Goal: Information Seeking & Learning: Learn about a topic

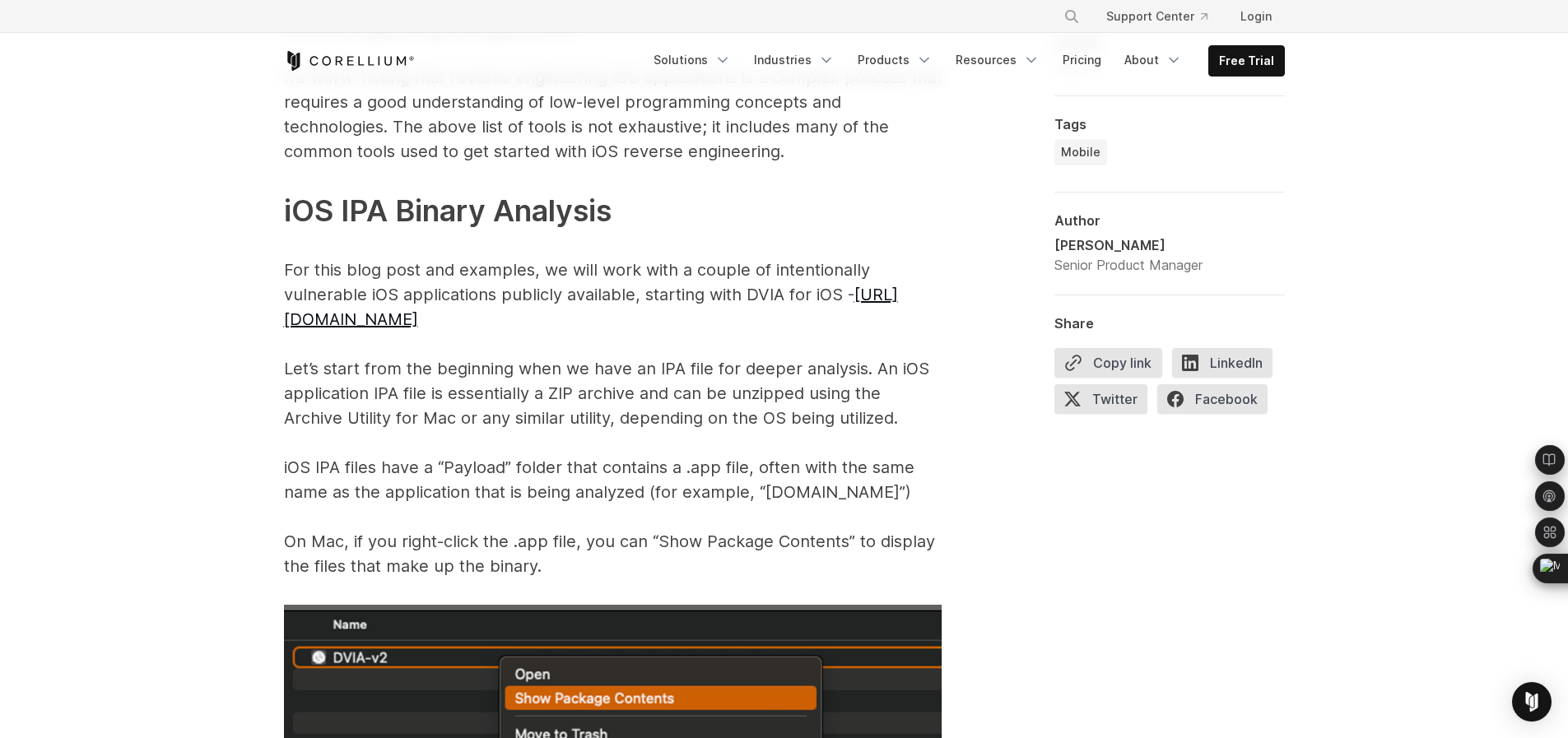
scroll to position [2418, 0]
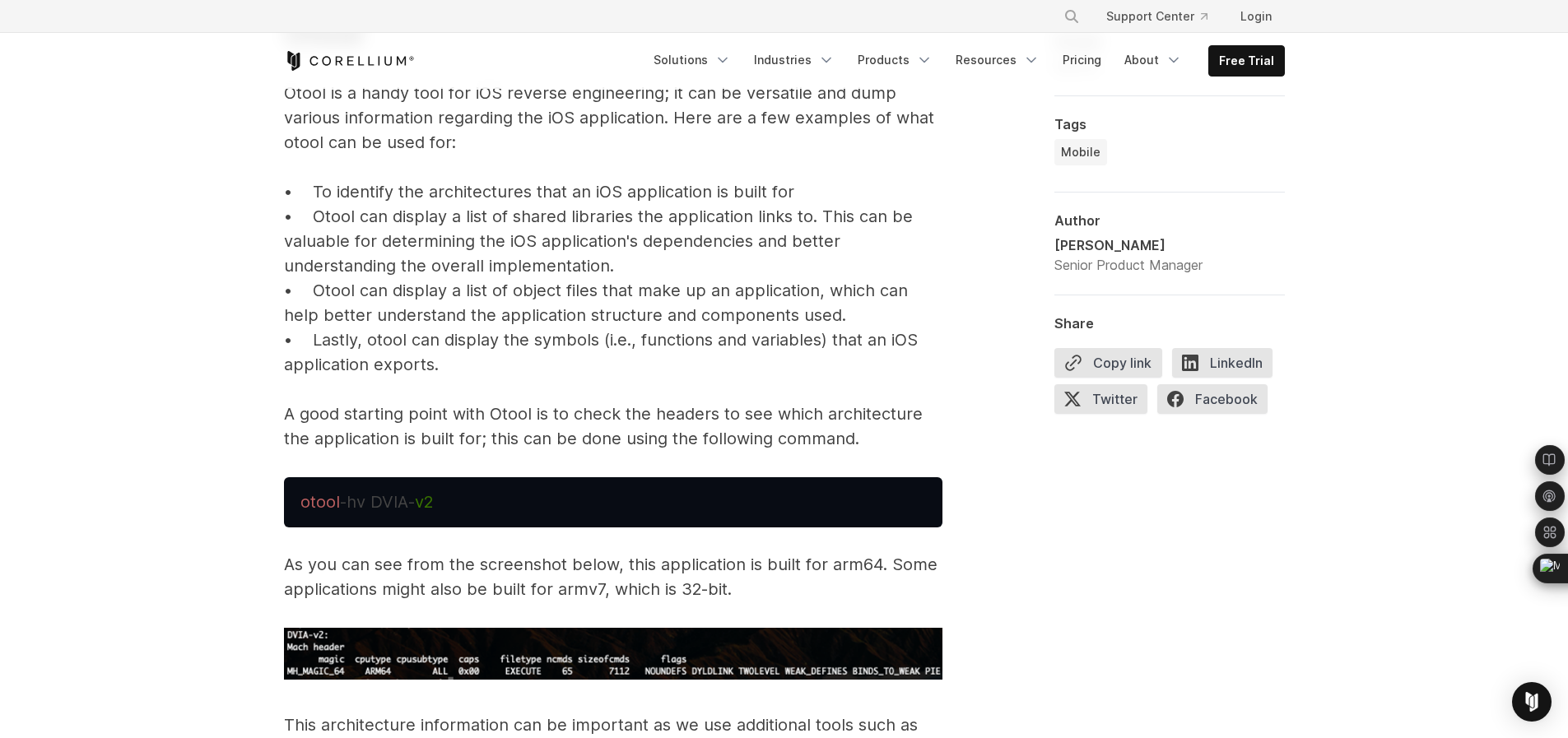
scroll to position [3602, 0]
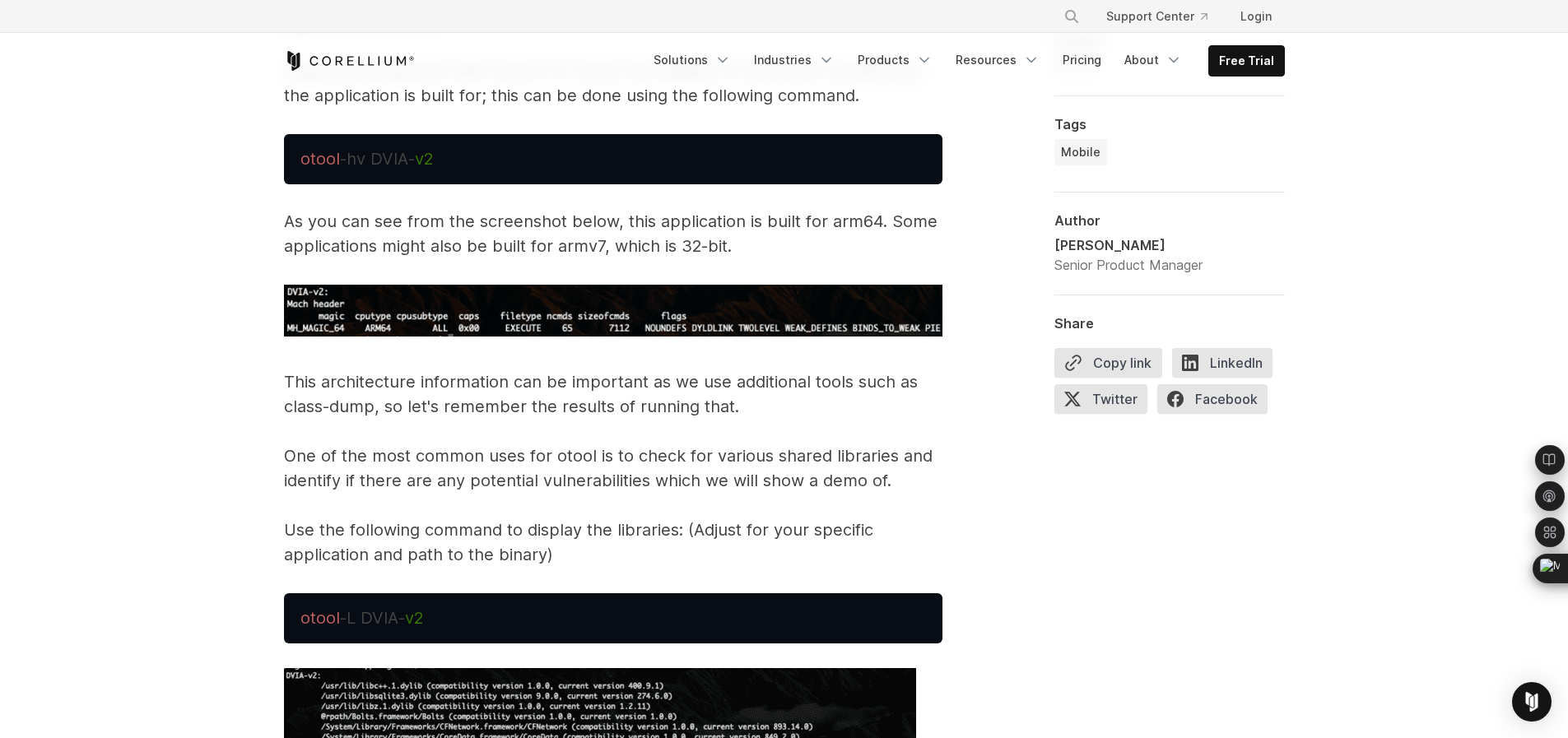
scroll to position [3979, 0]
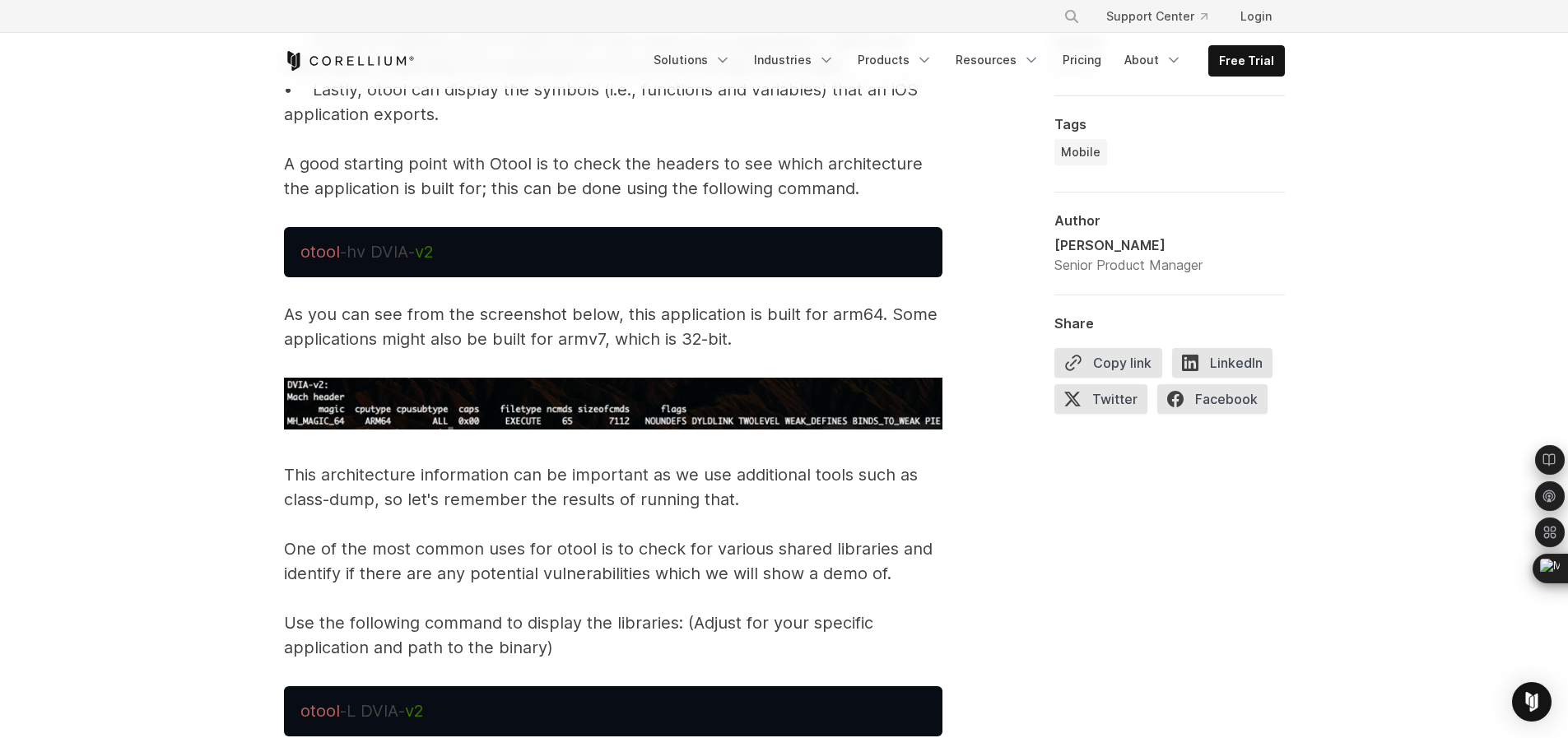
scroll to position [3968, 0]
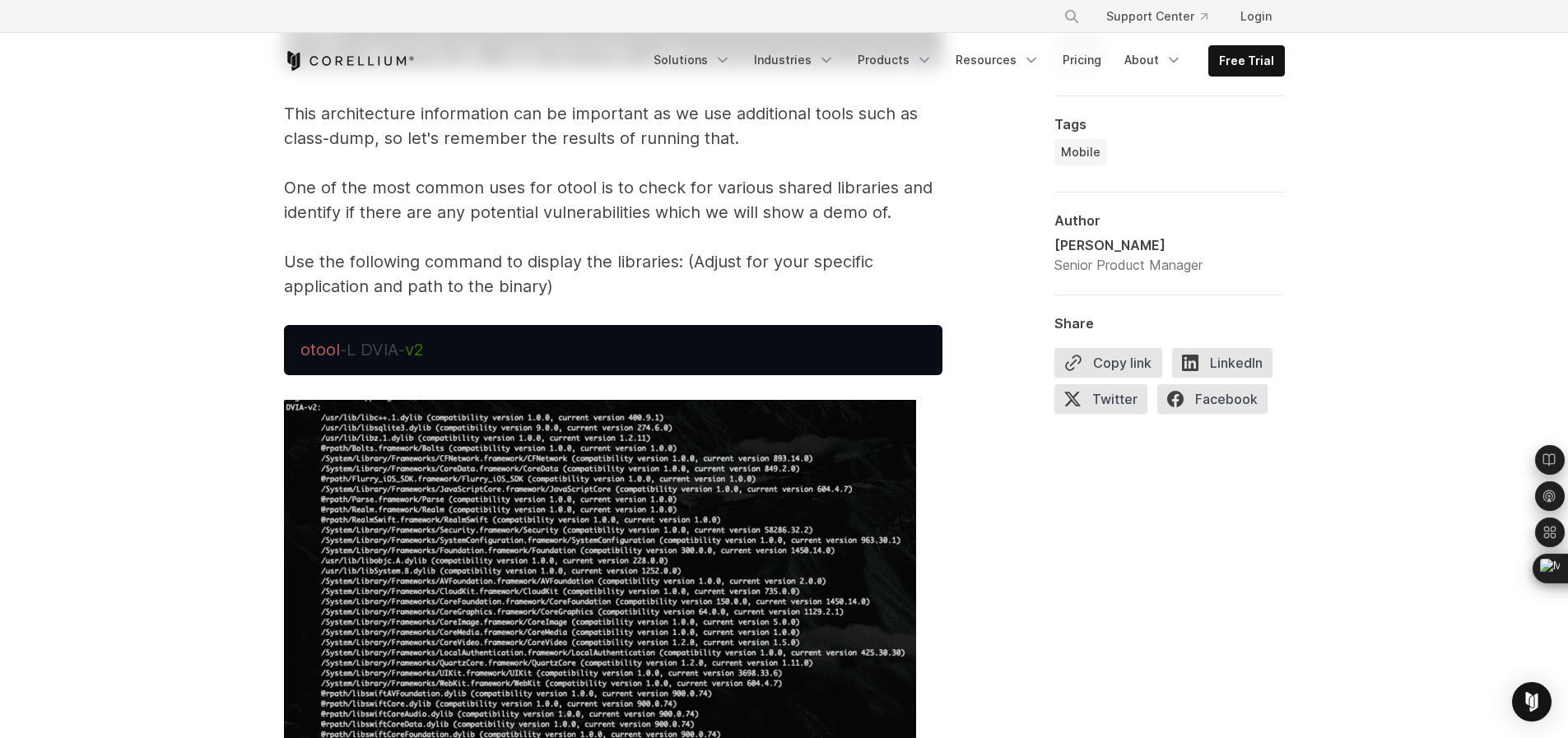
scroll to position [4214, 0]
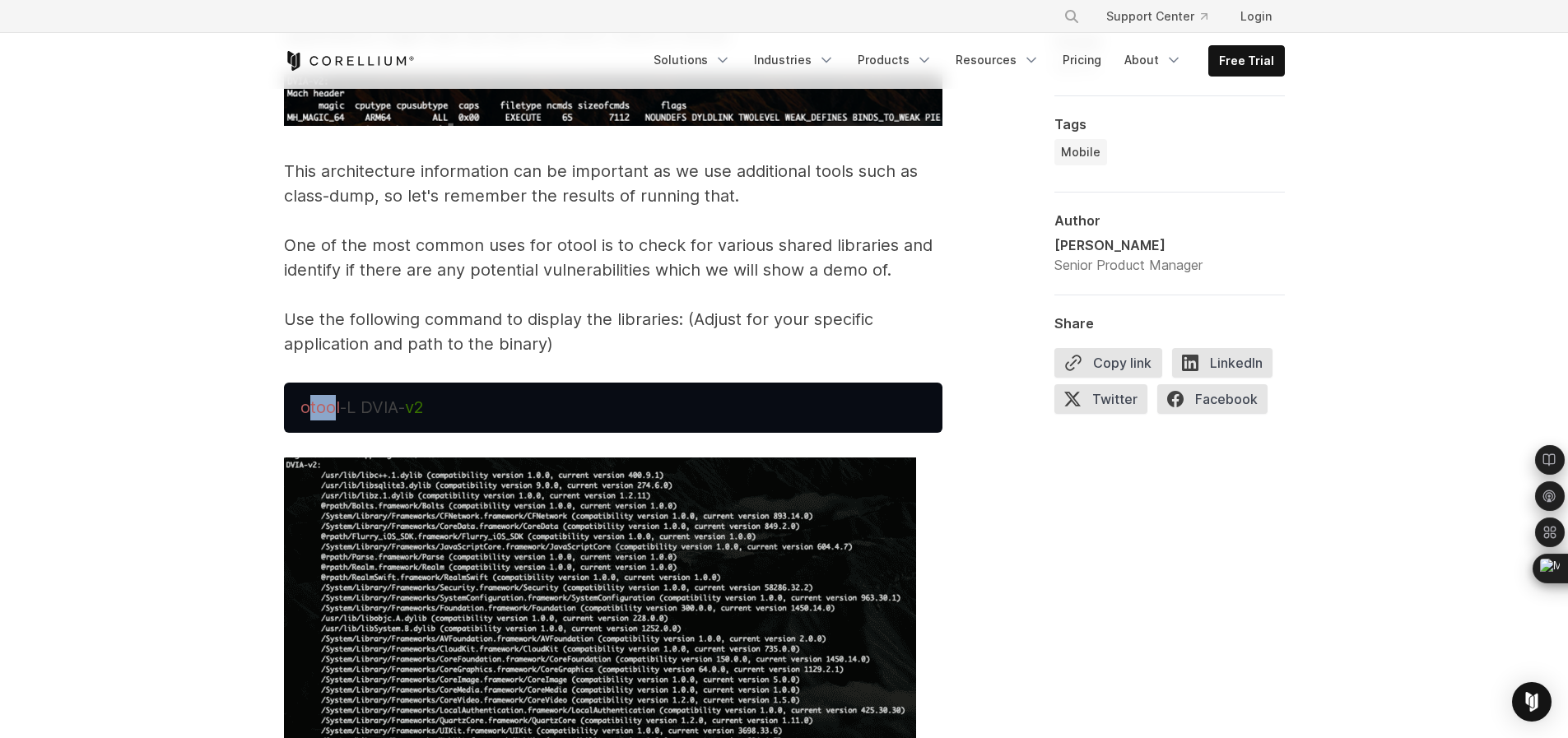
drag, startPoint x: 308, startPoint y: 388, endPoint x: 331, endPoint y: 386, distance: 23.1
click at [331, 397] on span "otool" at bounding box center [320, 407] width 39 height 20
click at [335, 397] on span "otool" at bounding box center [320, 407] width 39 height 20
drag, startPoint x: 338, startPoint y: 383, endPoint x: 291, endPoint y: 385, distance: 47.0
click at [290, 385] on pre "otool -L DVIA- v2" at bounding box center [612, 407] width 658 height 50
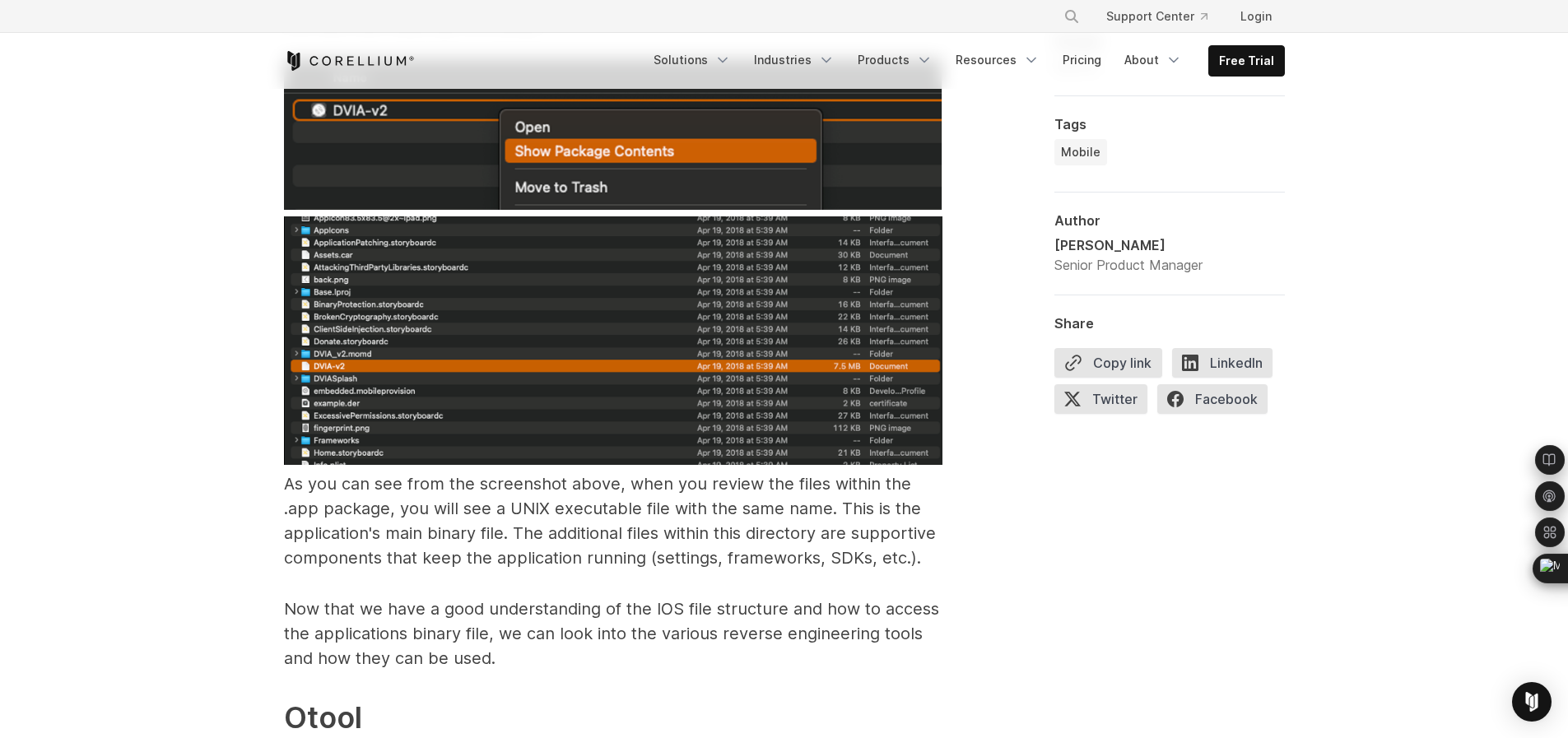
scroll to position [2974, 0]
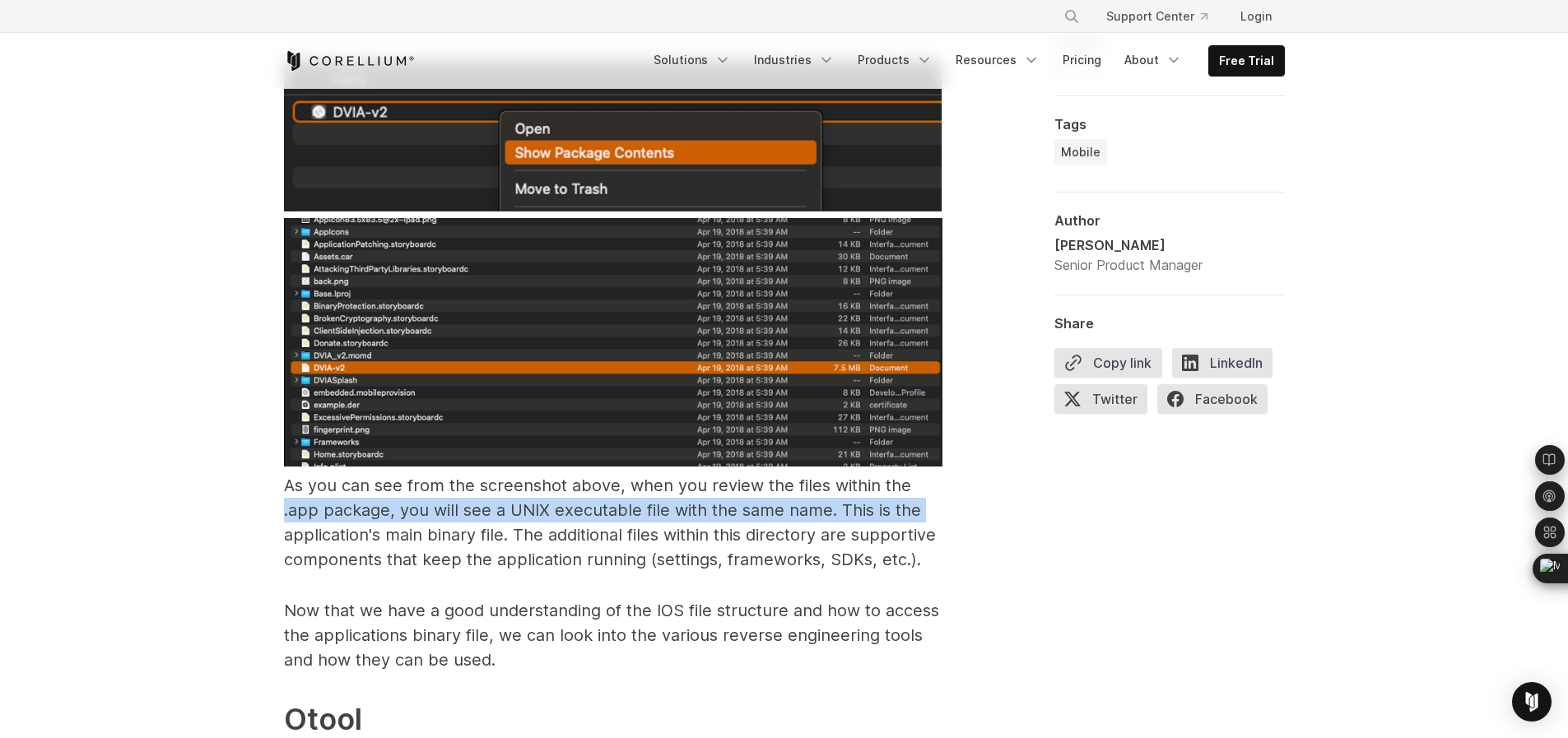
drag, startPoint x: 145, startPoint y: 492, endPoint x: 180, endPoint y: 505, distance: 37.3
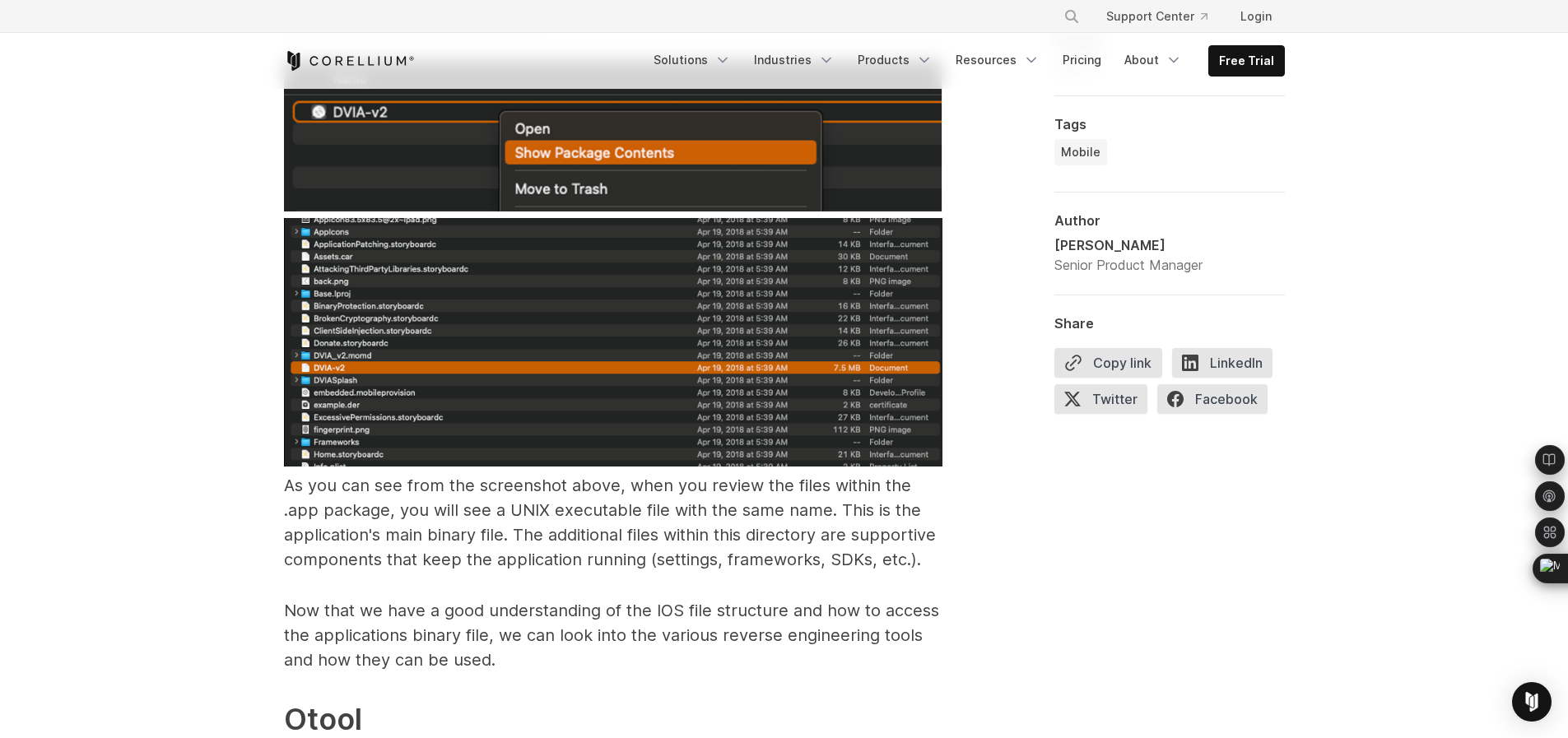
drag, startPoint x: 177, startPoint y: 494, endPoint x: 203, endPoint y: 493, distance: 26.0
drag, startPoint x: 213, startPoint y: 478, endPoint x: 240, endPoint y: 524, distance: 53.3
drag, startPoint x: 144, startPoint y: 189, endPoint x: 140, endPoint y: 201, distance: 12.6
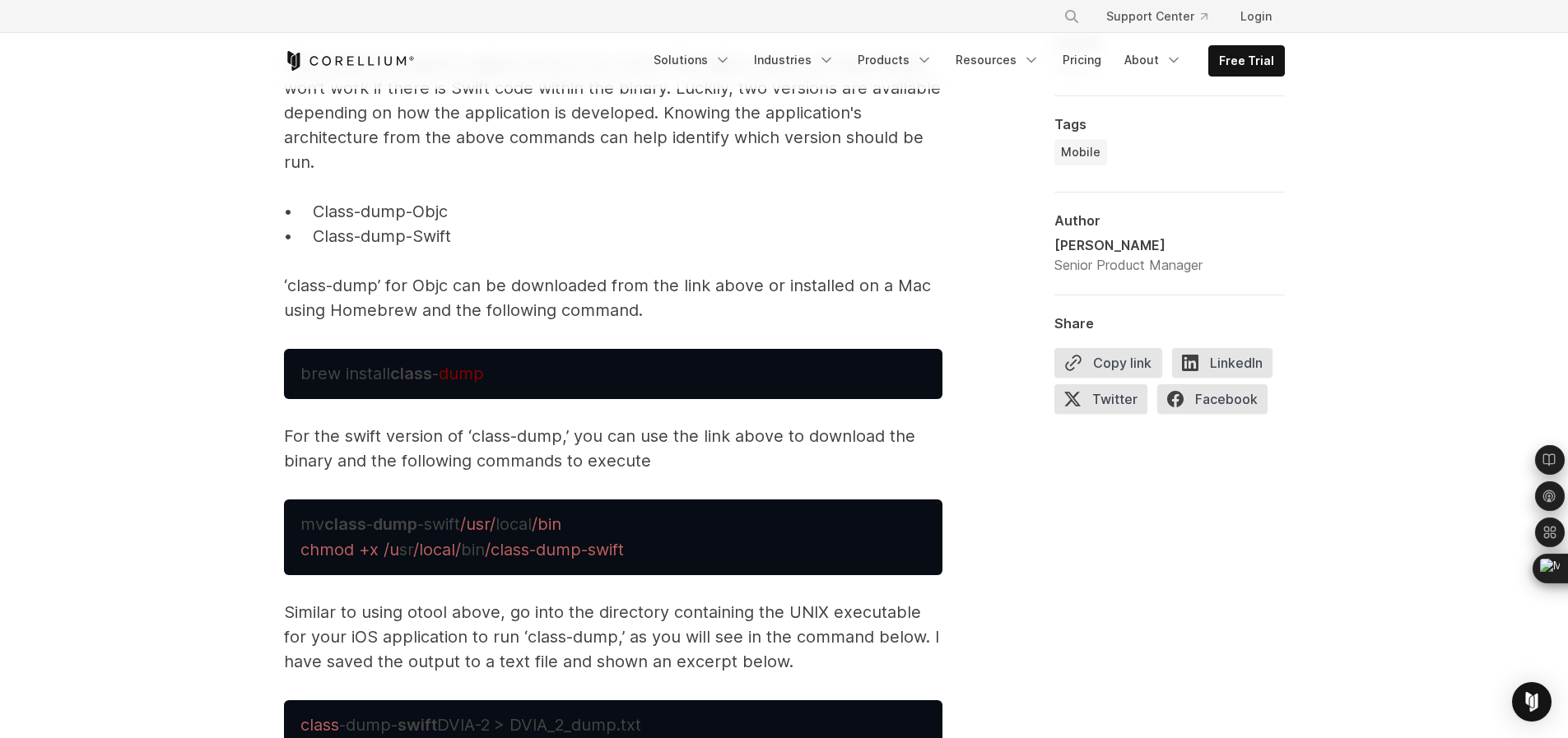
scroll to position [5512, 0]
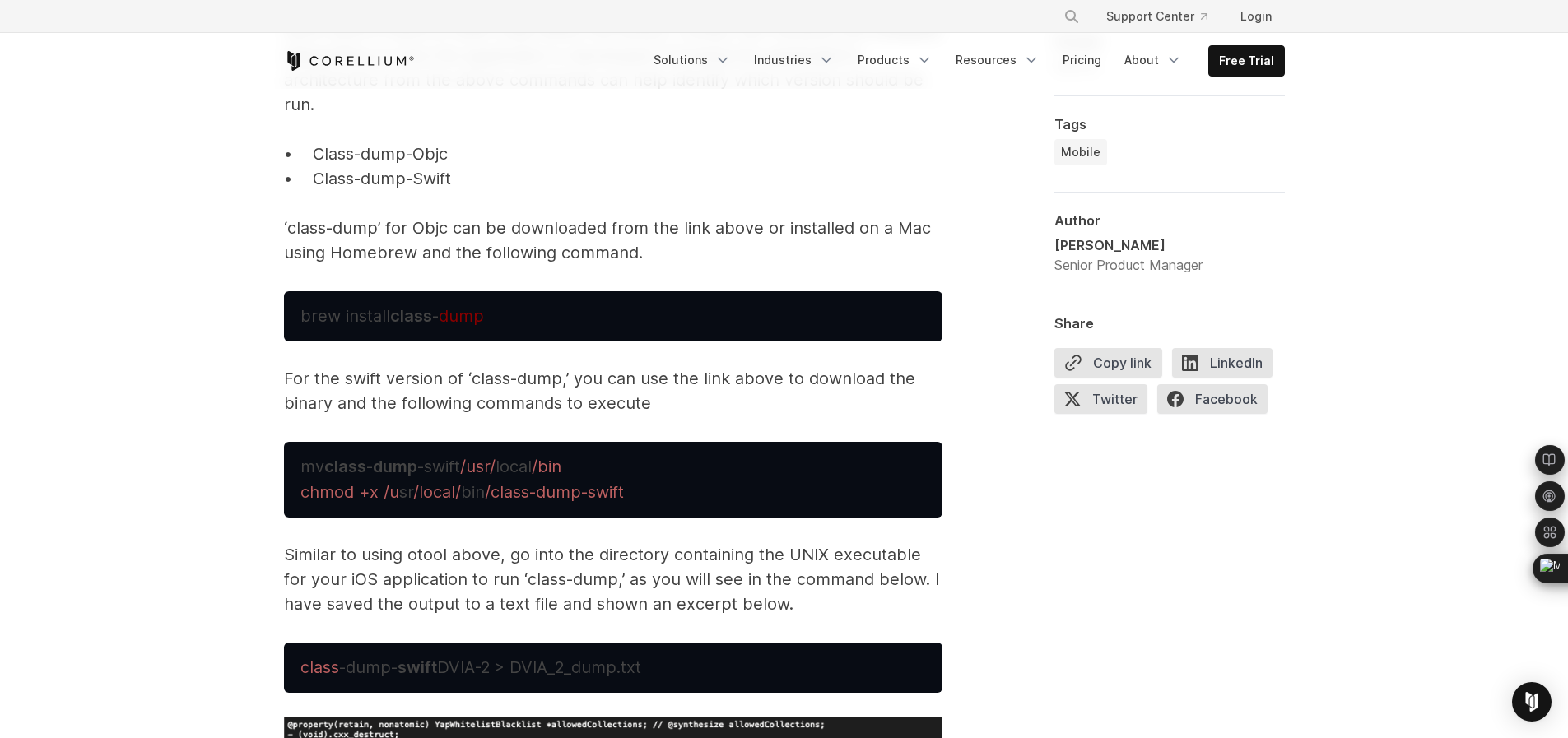
click at [372, 306] on span "brew install class -" at bounding box center [369, 315] width 138 height 20
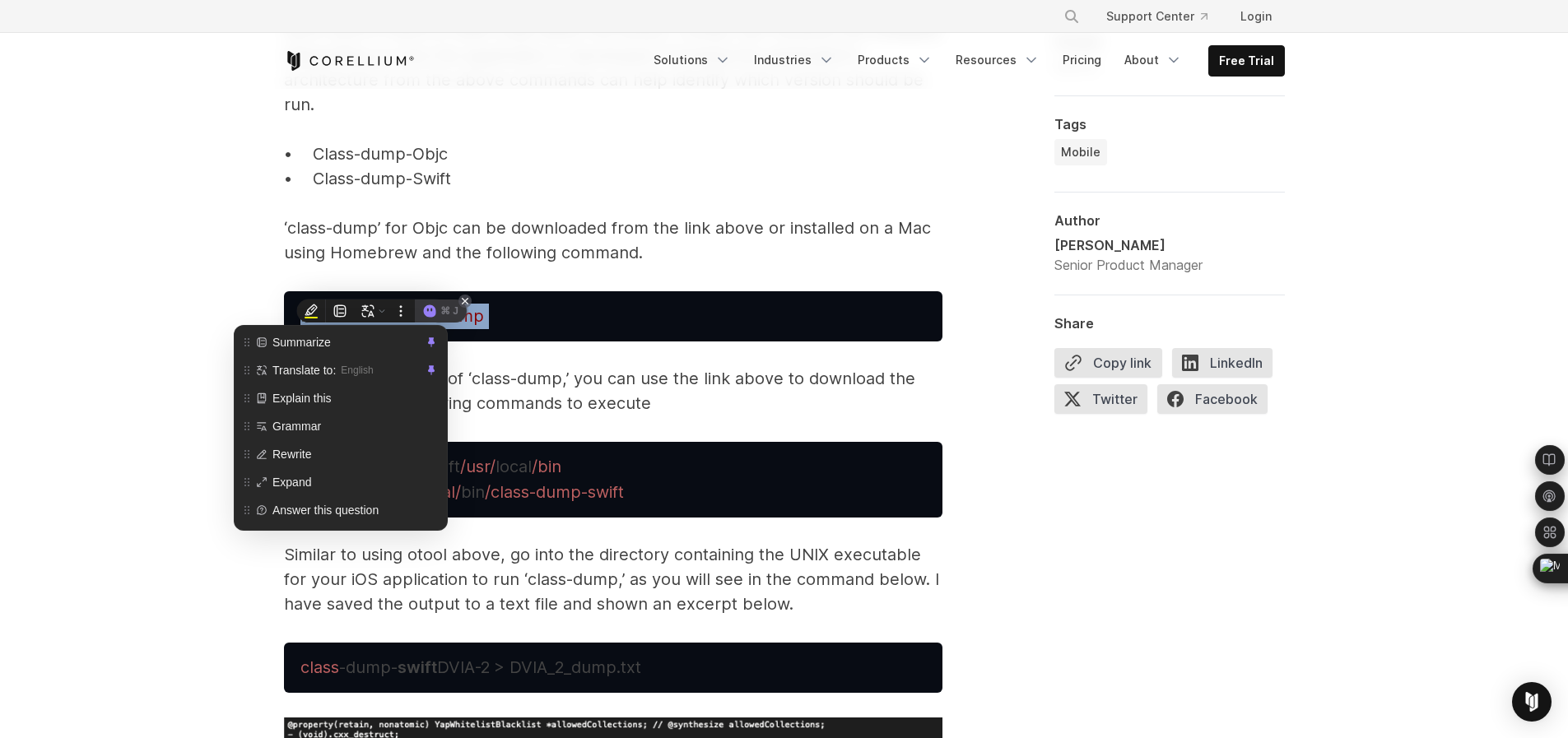
copy span "brew install class - dump"
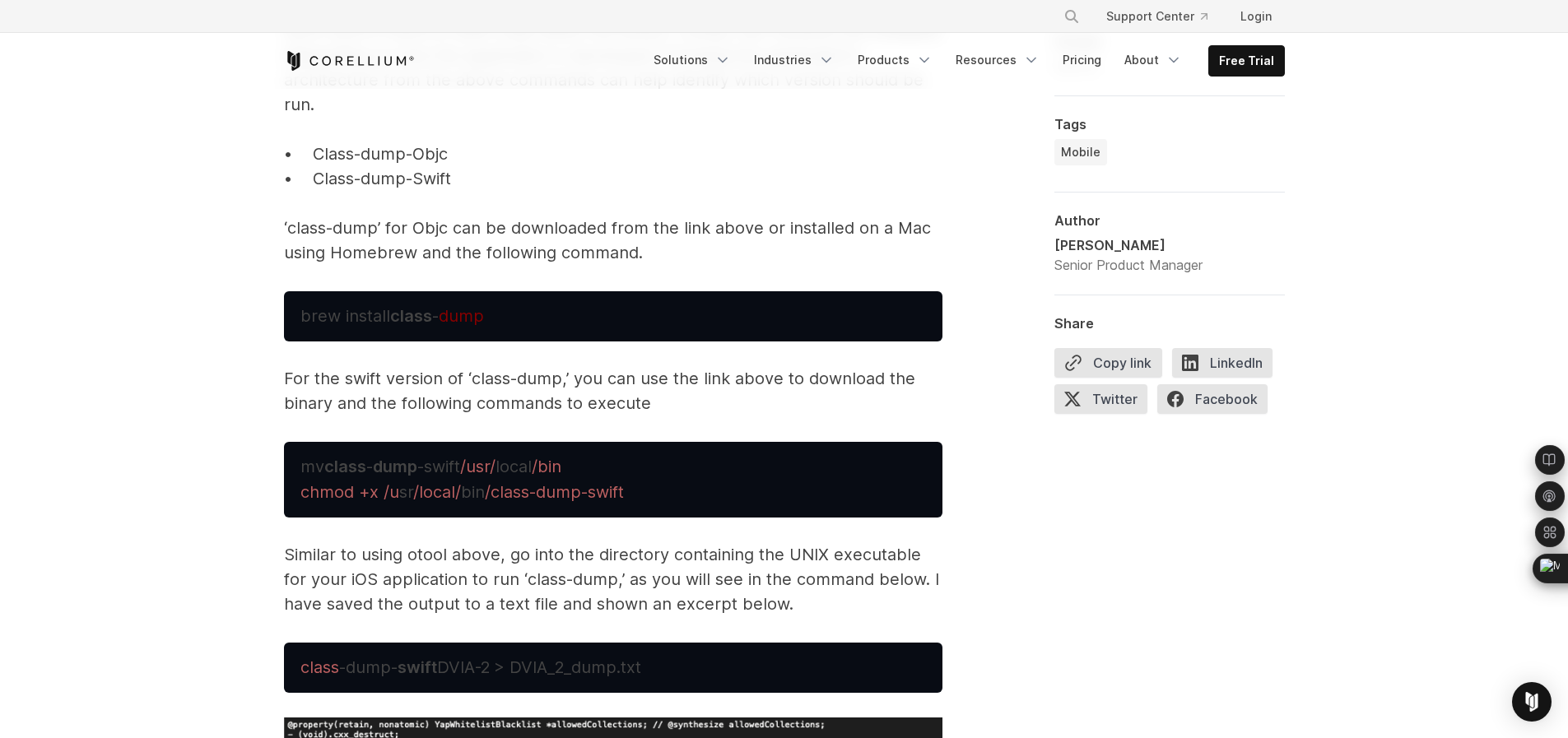
click at [467, 387] on p "For the swift version of ‘class-dump,’ you can use the link above to download t…" at bounding box center [612, 391] width 658 height 50
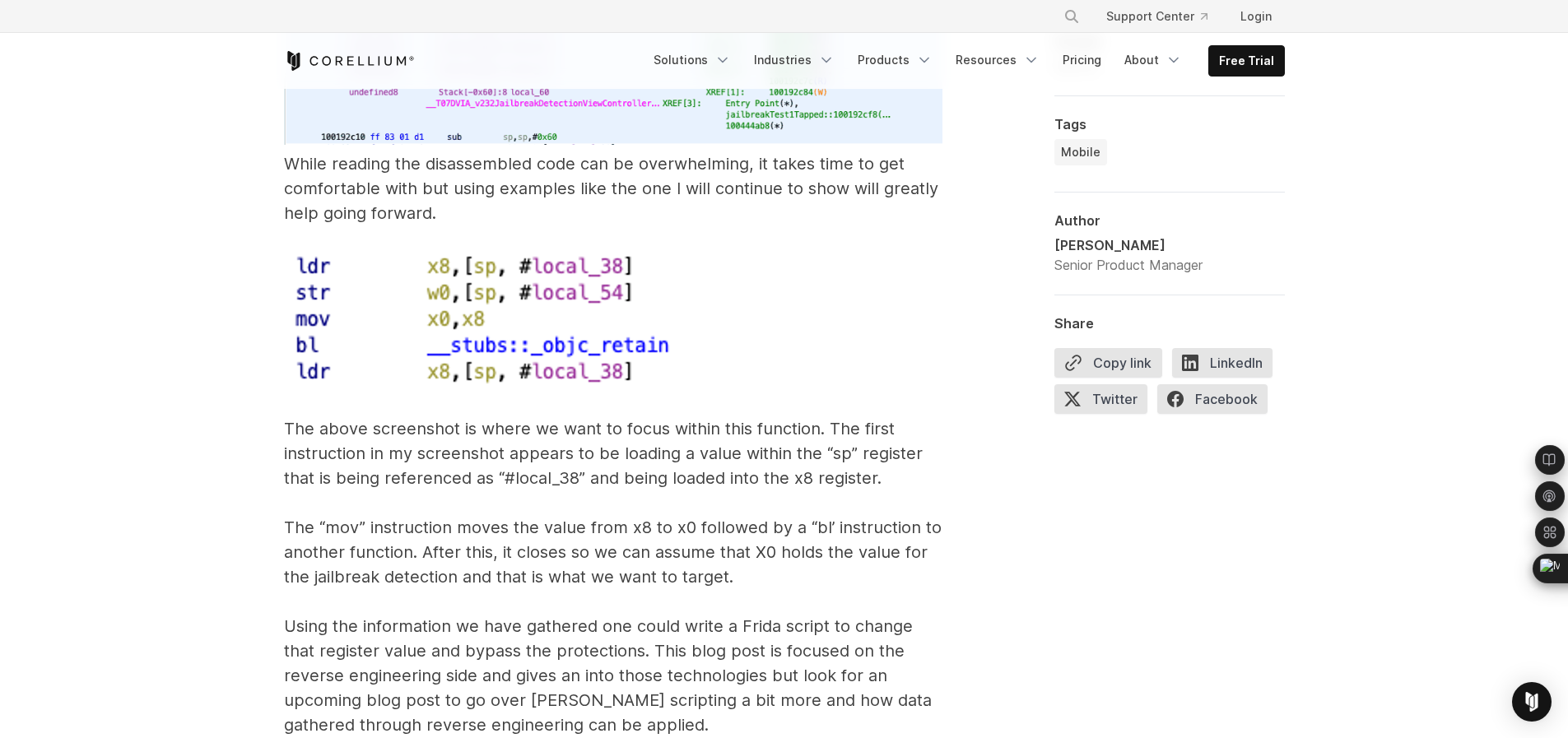
scroll to position [10085, 0]
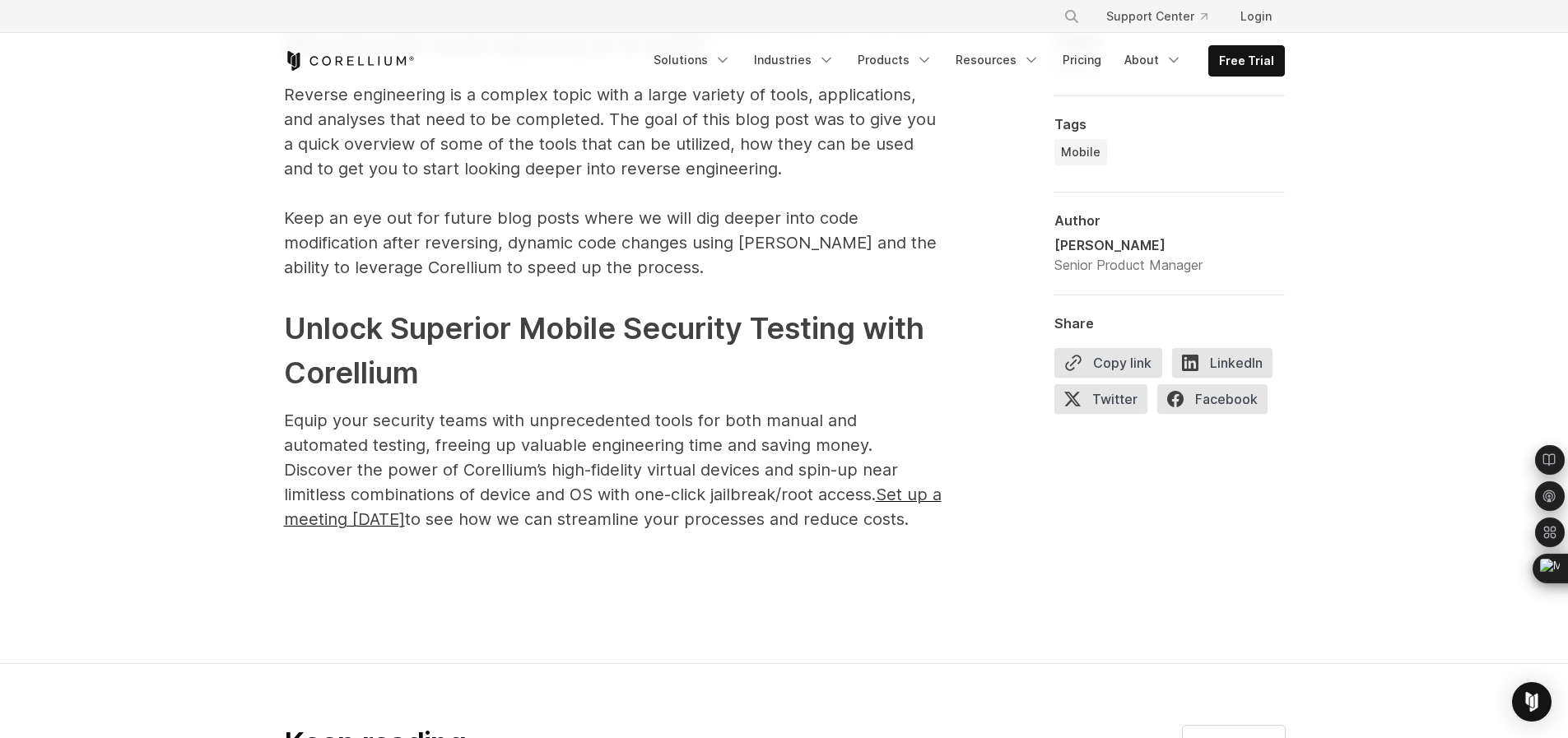
scroll to position [10622, 0]
